Goal: Navigation & Orientation: Find specific page/section

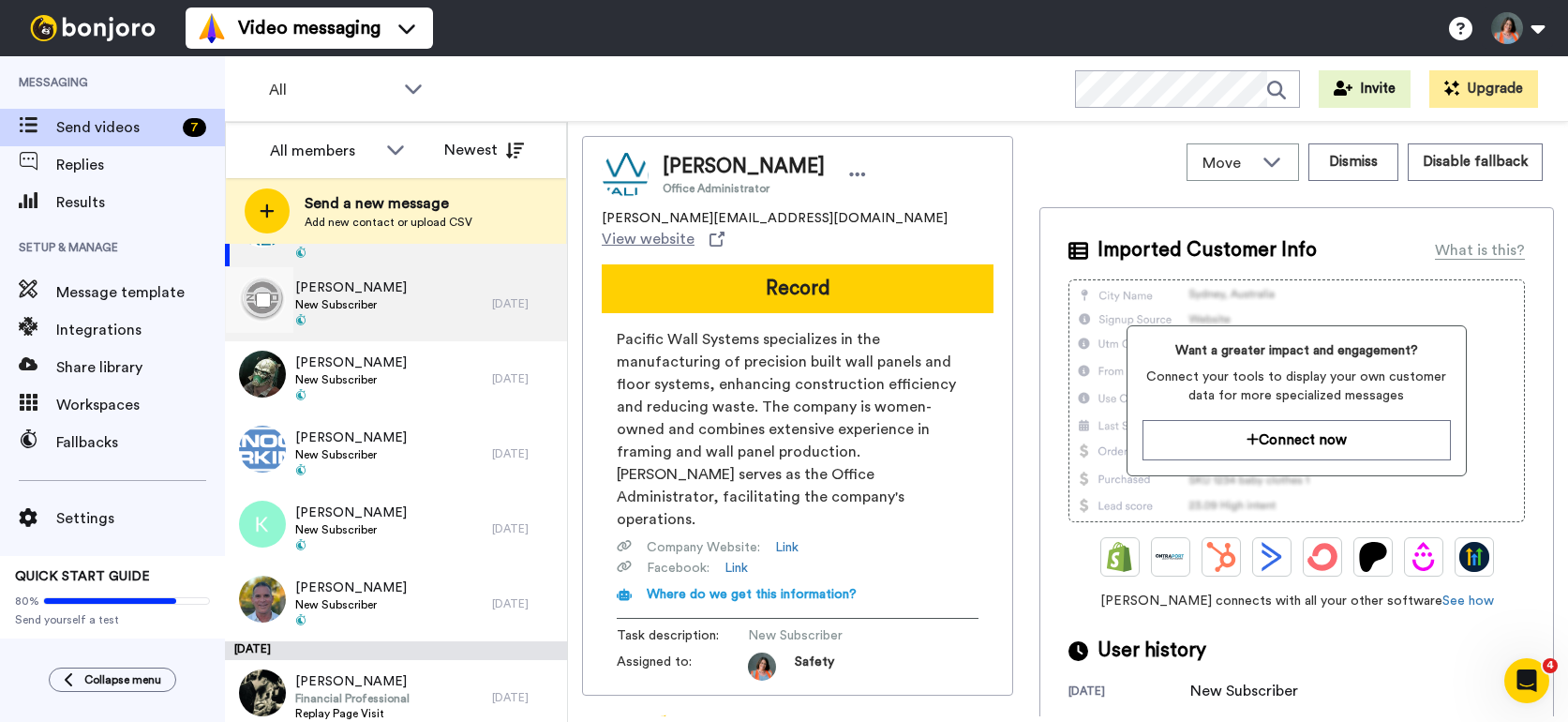
scroll to position [85, 0]
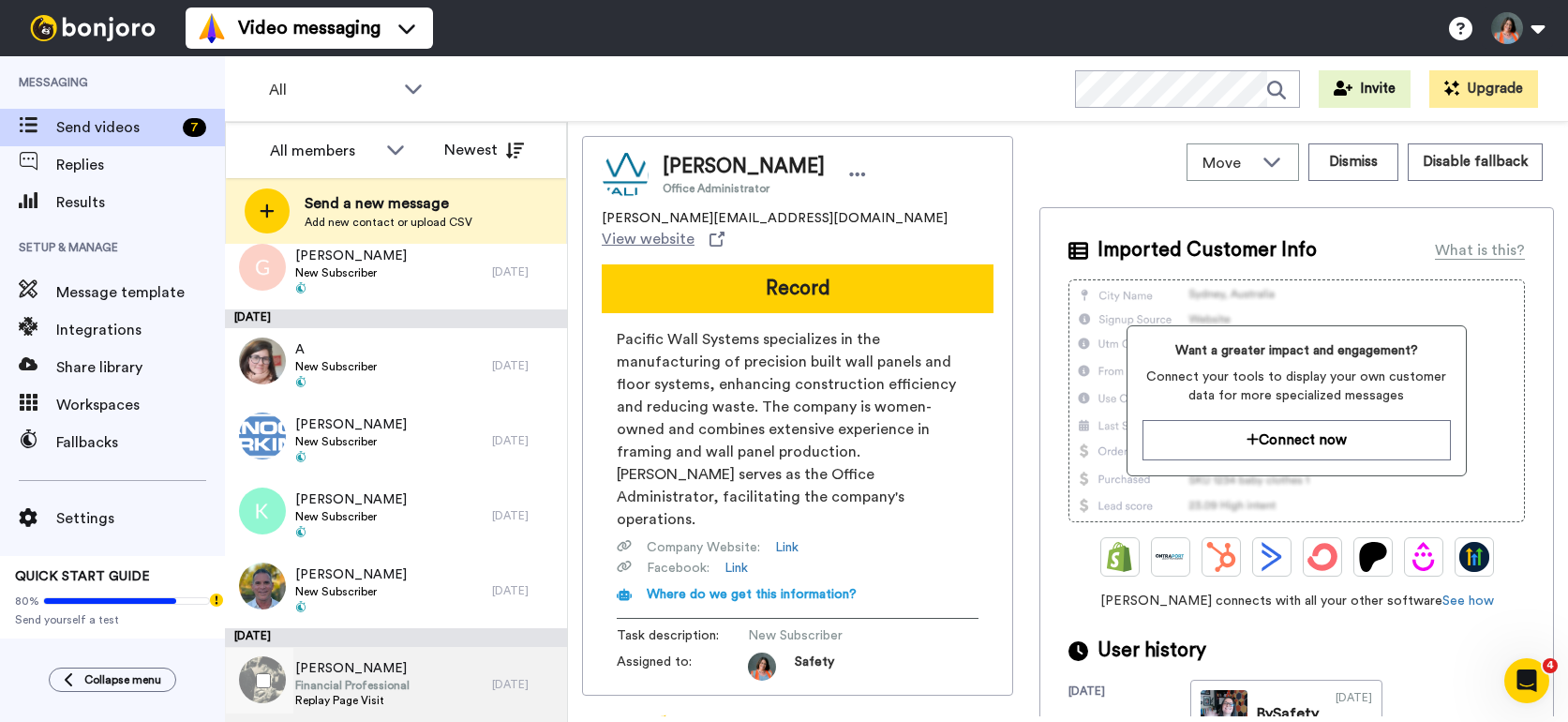
click at [455, 703] on div "[PERSON_NAME] Financial Professional Replay Page Visit" at bounding box center [358, 684] width 267 height 75
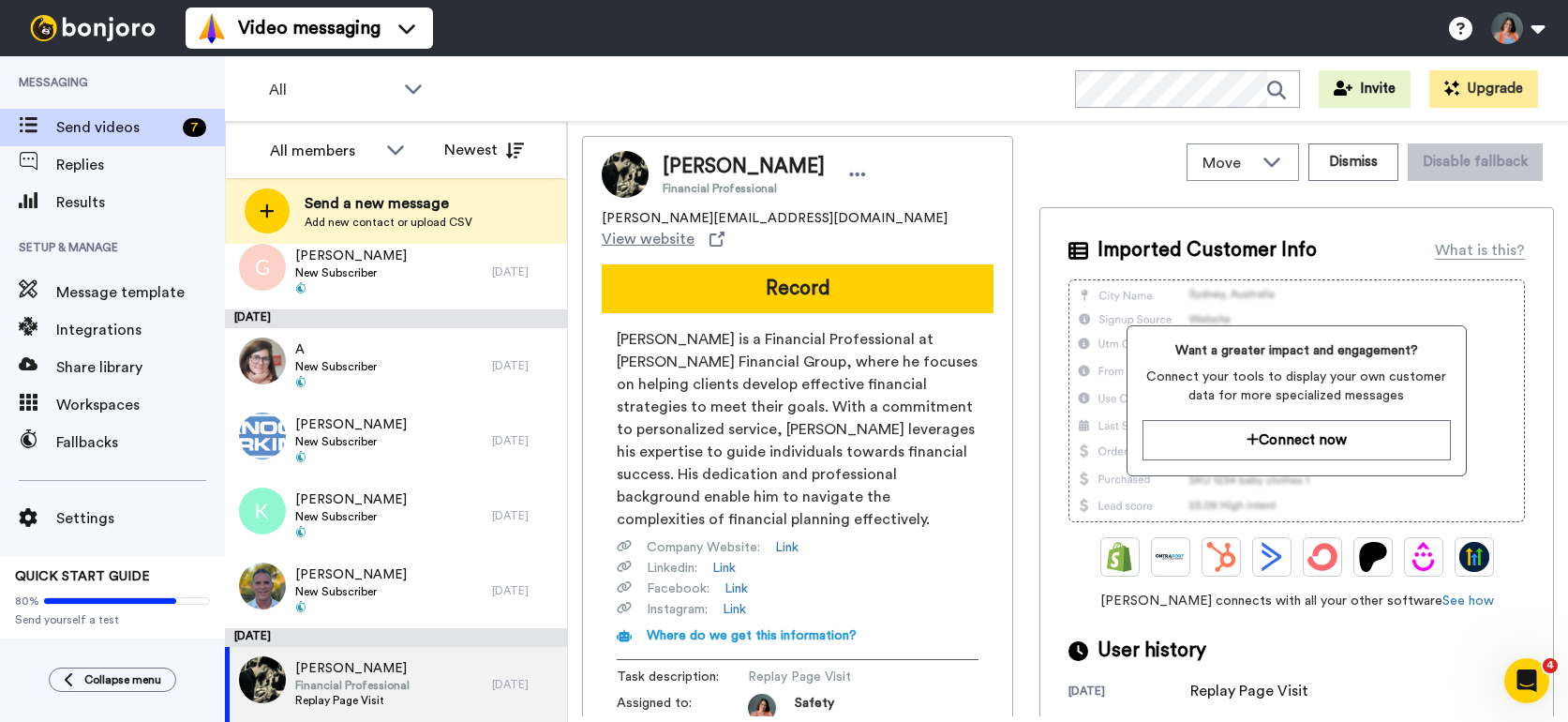
scroll to position [19, 0]
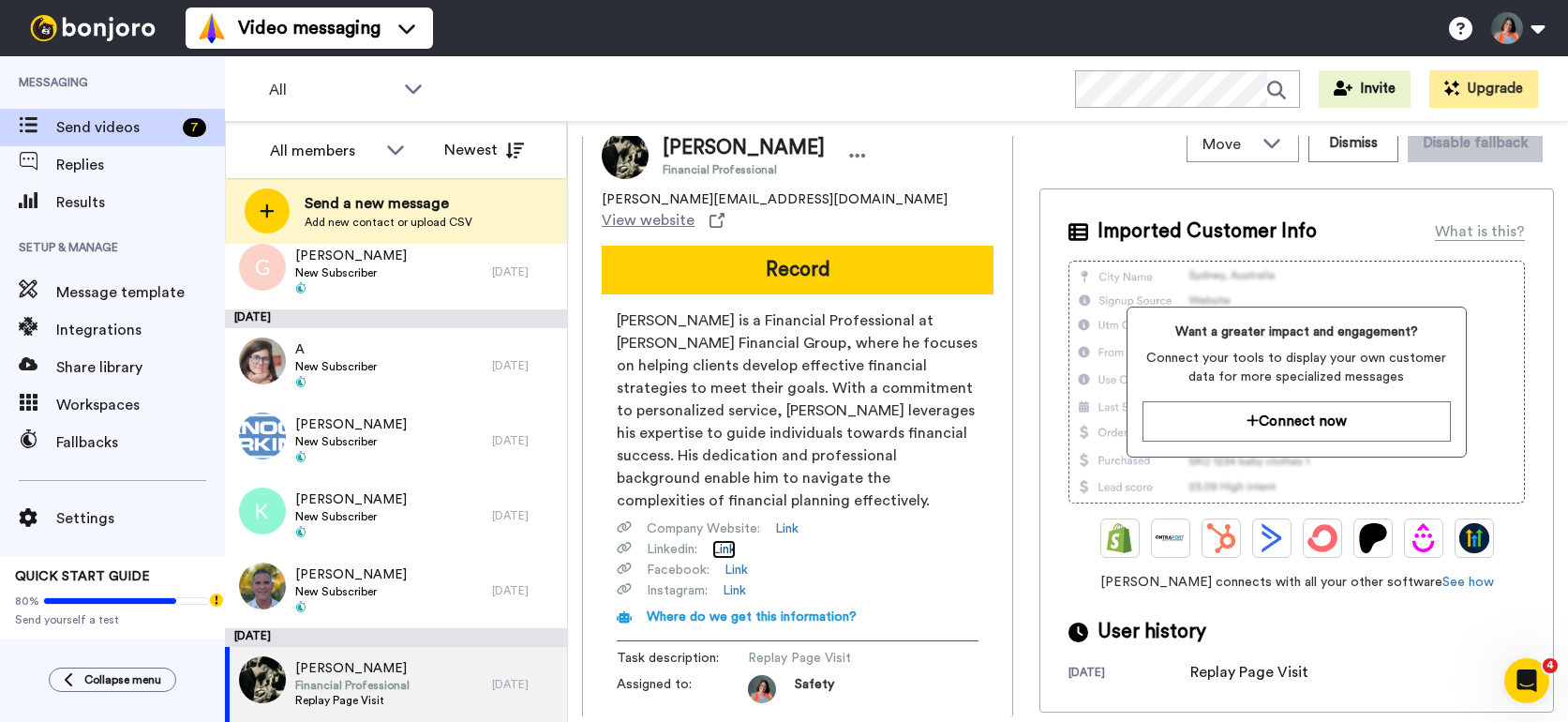
click at [732, 540] on link "Link" at bounding box center [724, 550] width 24 height 19
click at [1372, 151] on button "Dismiss" at bounding box center [1352, 143] width 90 height 38
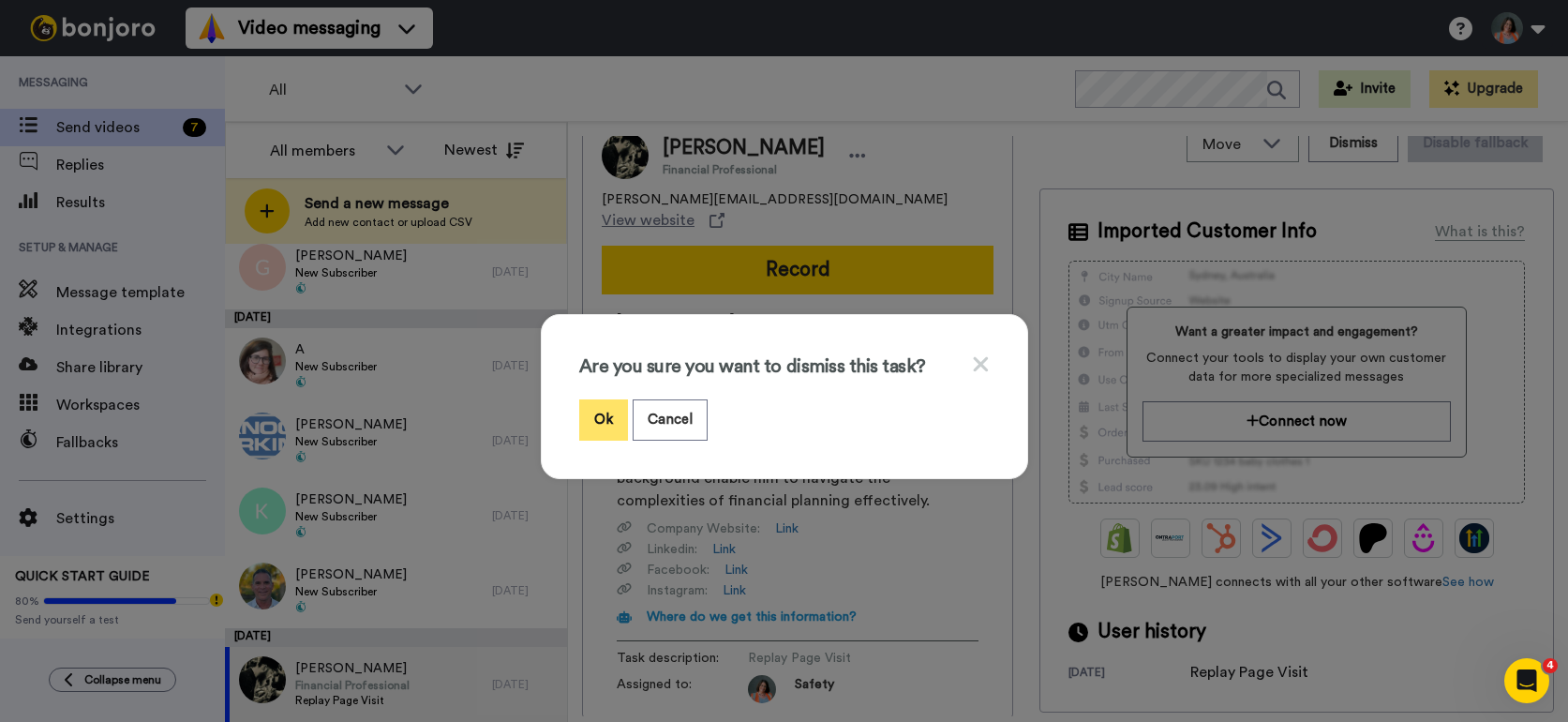
click at [601, 428] on button "Ok" at bounding box center [604, 419] width 49 height 41
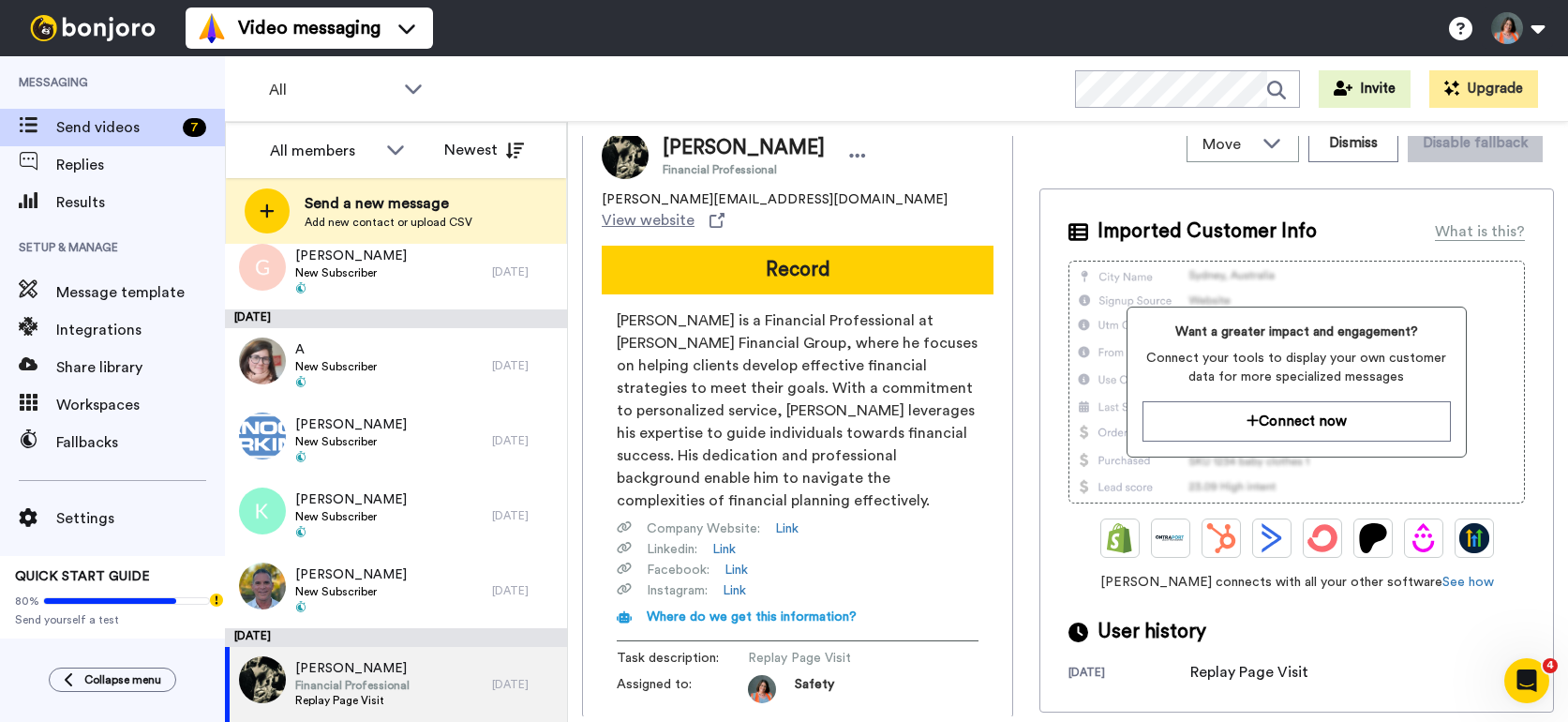
scroll to position [8, 0]
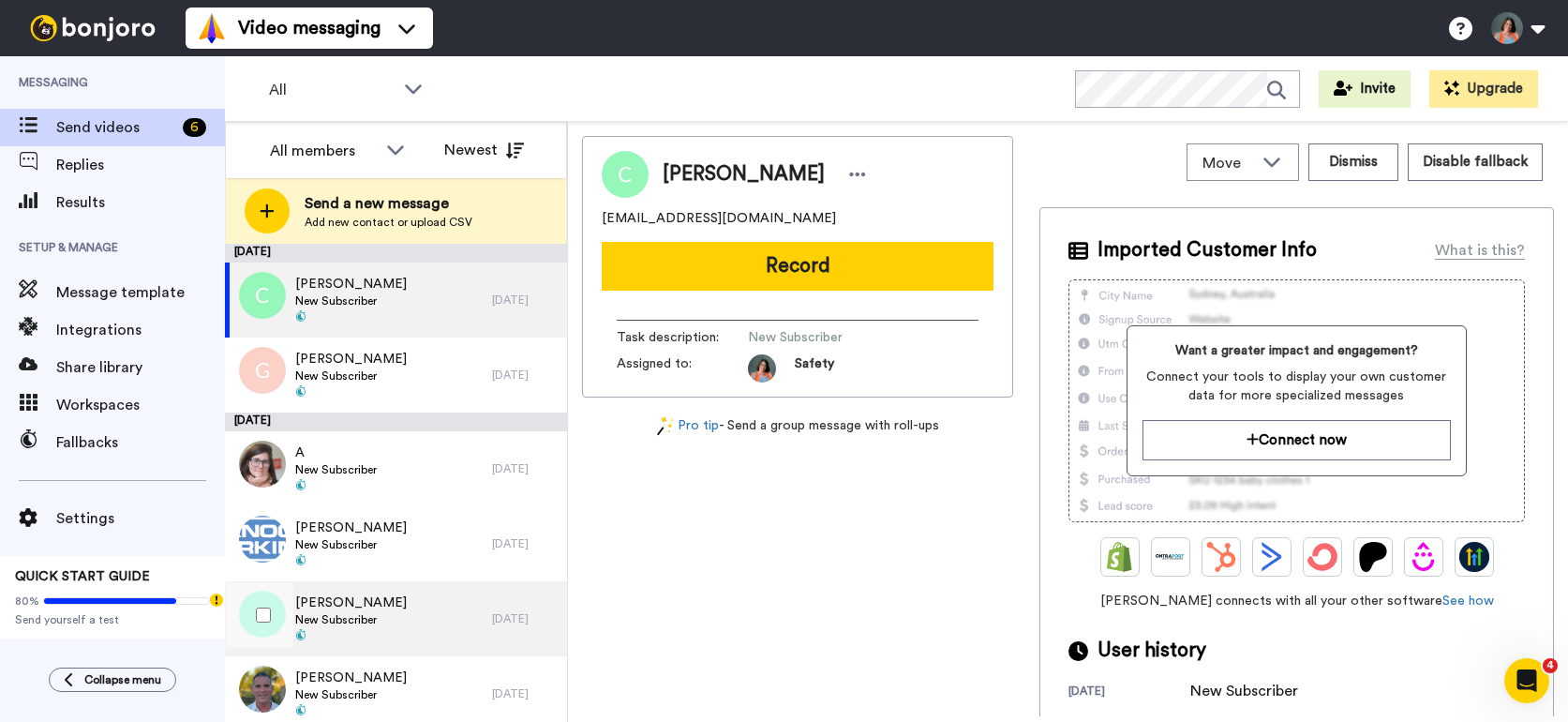
scroll to position [9, 0]
